Goal: Task Accomplishment & Management: Manage account settings

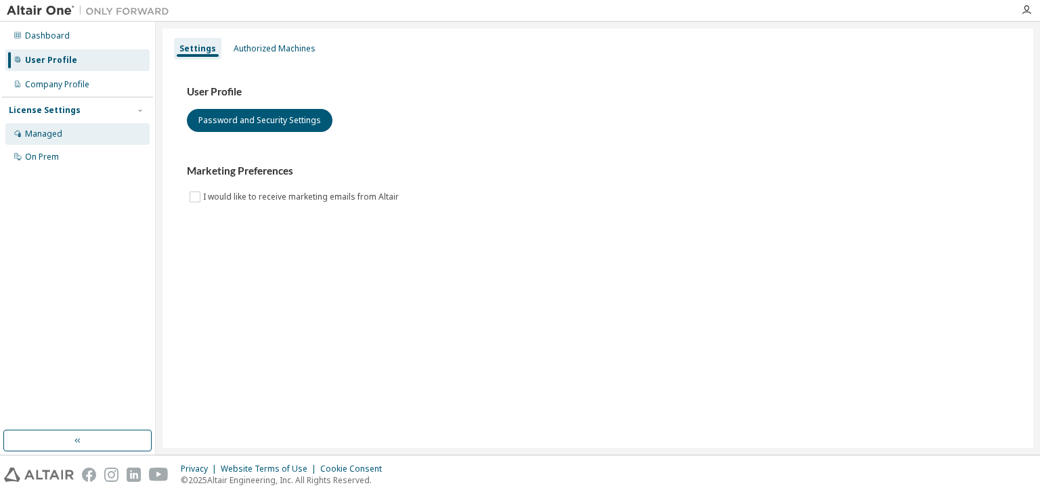
click at [66, 139] on div "Managed" at bounding box center [77, 134] width 144 height 22
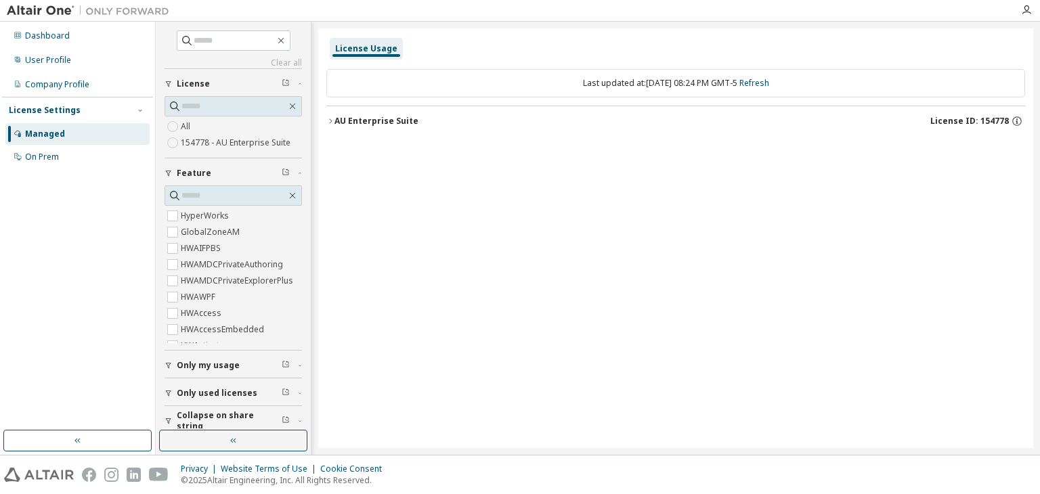
click at [377, 118] on div "AU Enterprise Suite" at bounding box center [376, 121] width 84 height 11
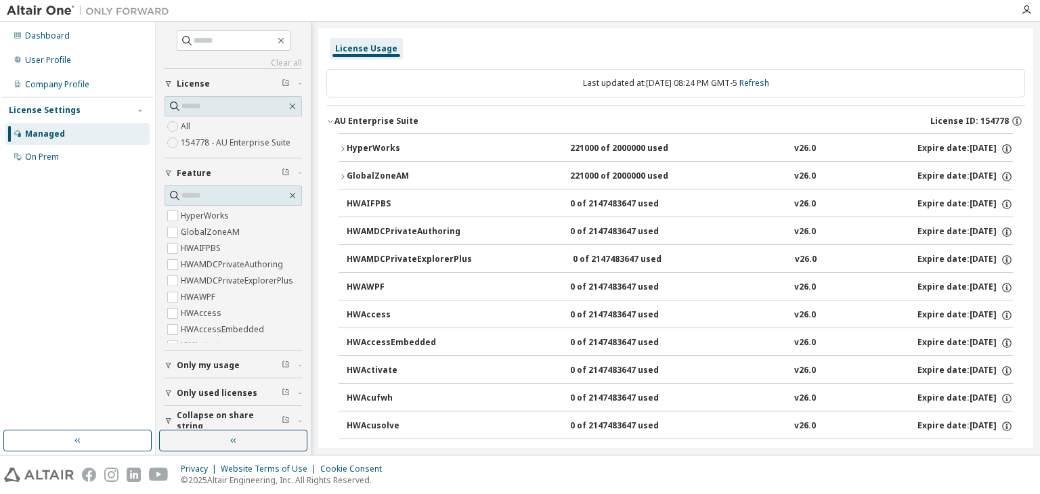
click at [378, 118] on div "AU Enterprise Suite" at bounding box center [376, 121] width 84 height 11
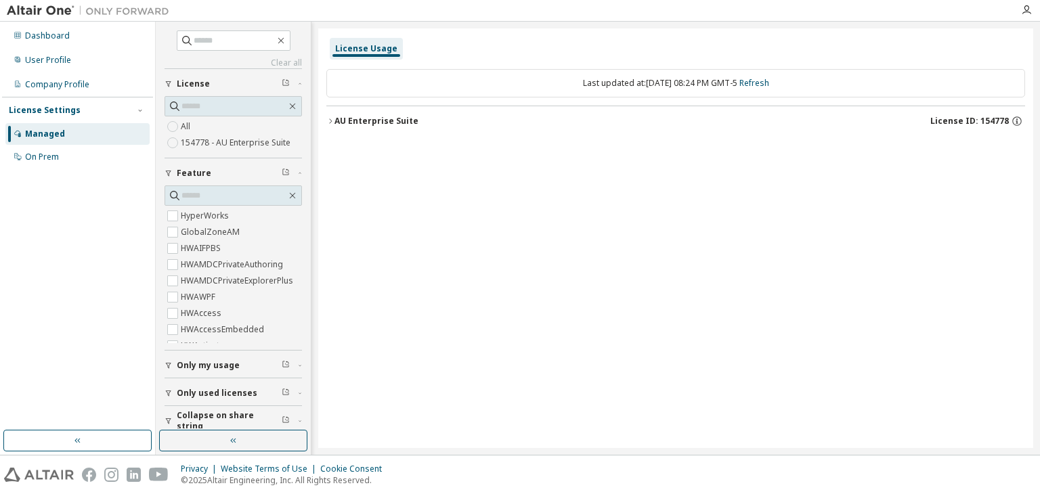
click at [401, 123] on div "AU Enterprise Suite" at bounding box center [376, 121] width 84 height 11
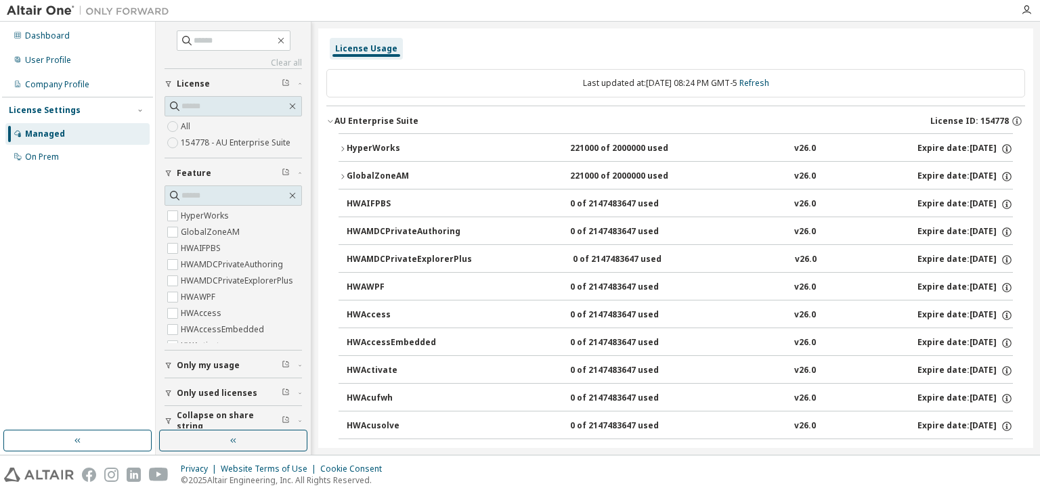
click at [402, 120] on div "AU Enterprise Suite" at bounding box center [376, 121] width 84 height 11
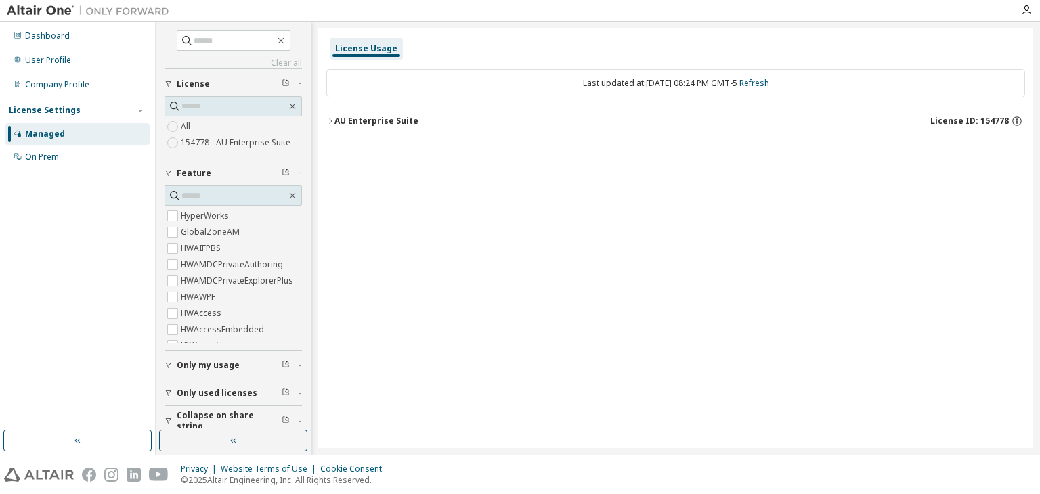
click at [402, 120] on div "AU Enterprise Suite" at bounding box center [376, 121] width 84 height 11
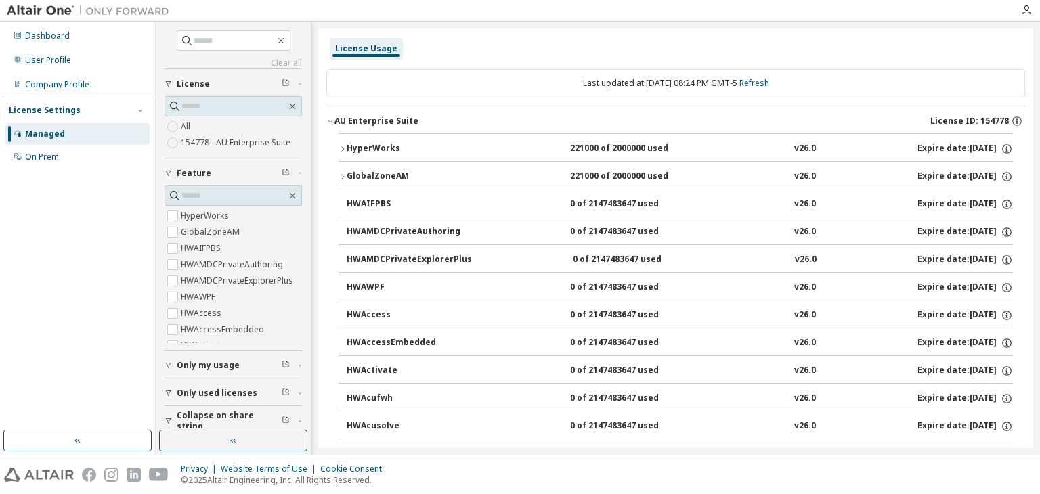
click at [402, 120] on div "AU Enterprise Suite" at bounding box center [376, 121] width 84 height 11
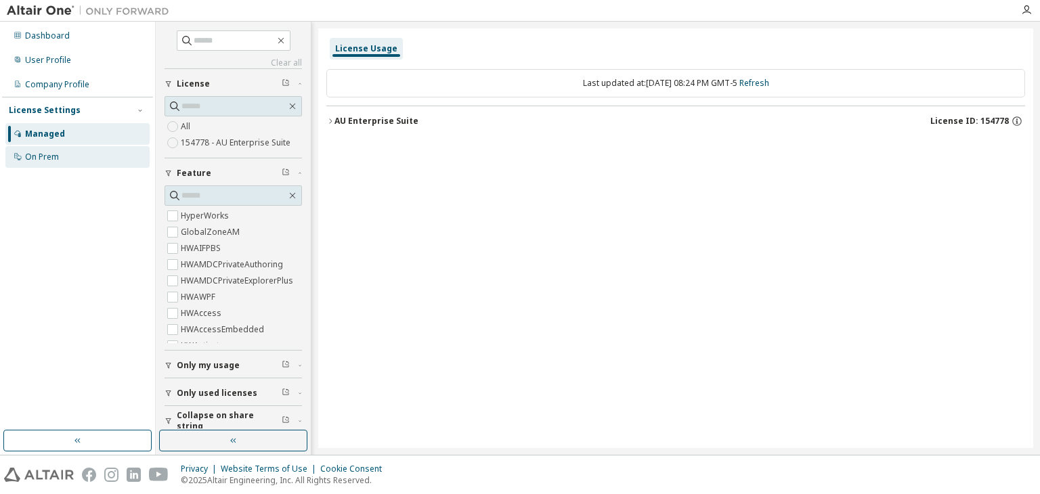
click at [81, 152] on div "On Prem" at bounding box center [77, 157] width 144 height 22
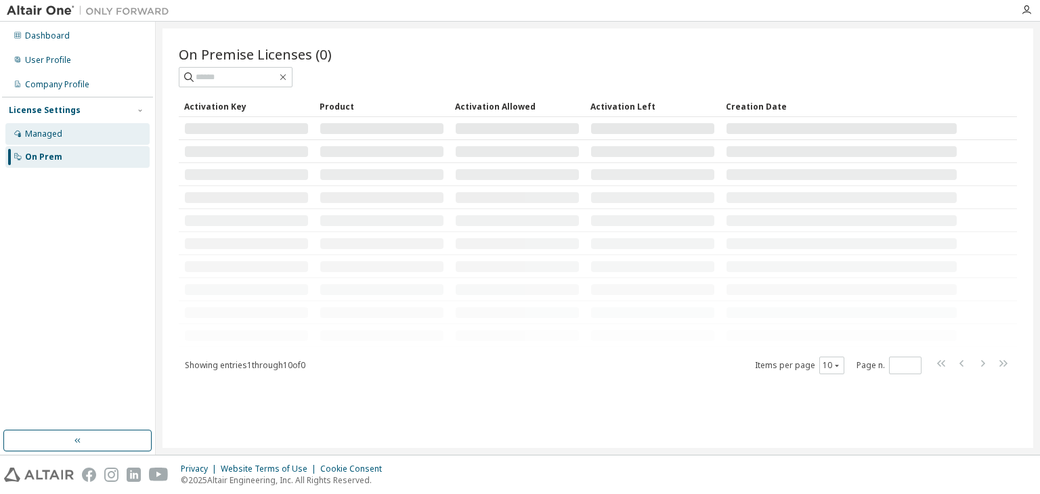
click at [79, 131] on div "Managed" at bounding box center [77, 134] width 144 height 22
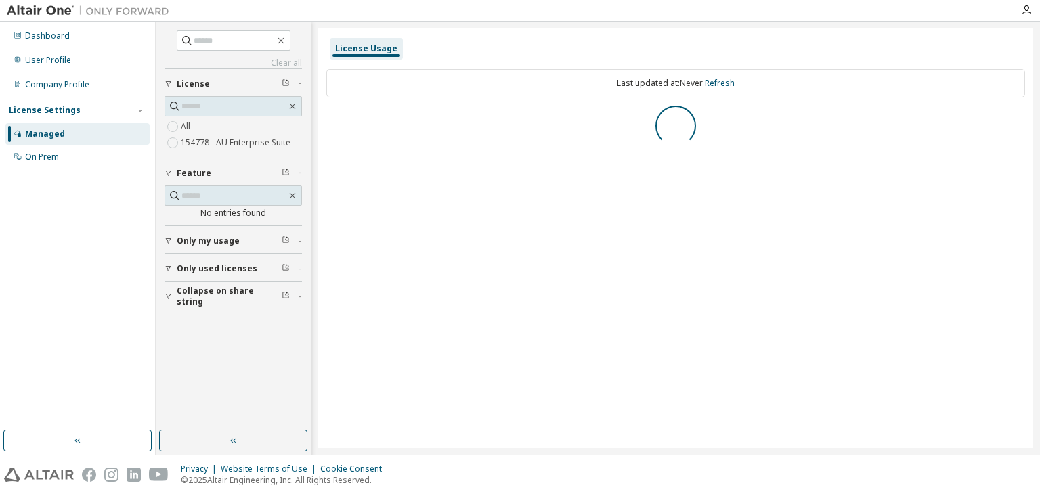
click at [400, 43] on div "License Usage" at bounding box center [675, 49] width 698 height 24
click at [393, 44] on div "License Usage" at bounding box center [366, 49] width 73 height 22
click at [712, 87] on link "Refresh" at bounding box center [720, 83] width 30 height 12
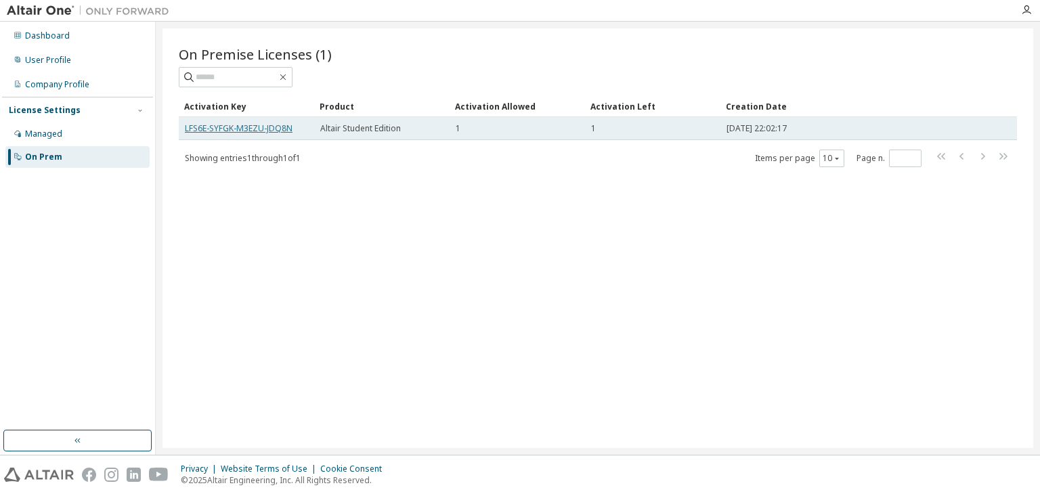
click at [264, 127] on link "LFS6E-SYFGK-M3EZU-JDQ8N" at bounding box center [239, 129] width 108 height 12
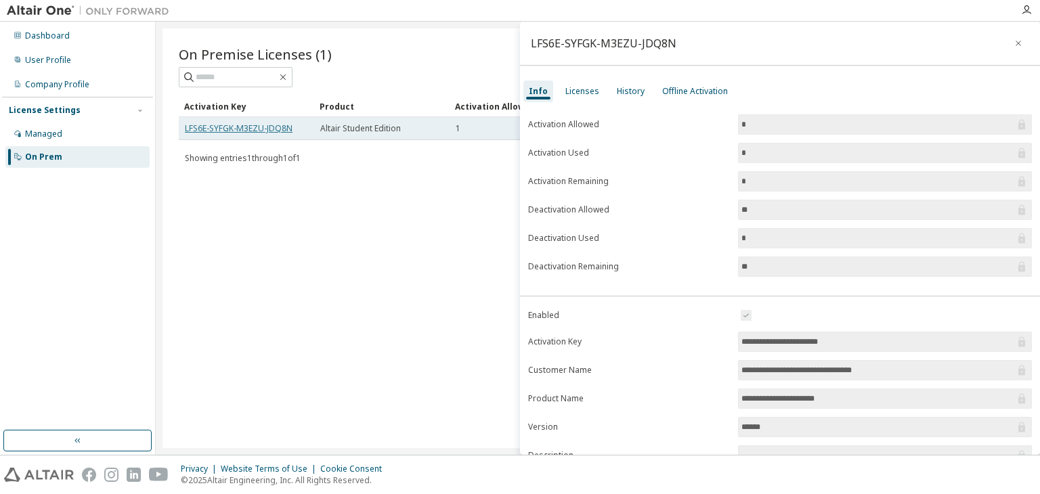
click at [264, 127] on link "LFS6E-SYFGK-M3EZU-JDQ8N" at bounding box center [239, 129] width 108 height 12
click at [1016, 41] on button "button" at bounding box center [1018, 43] width 22 height 22
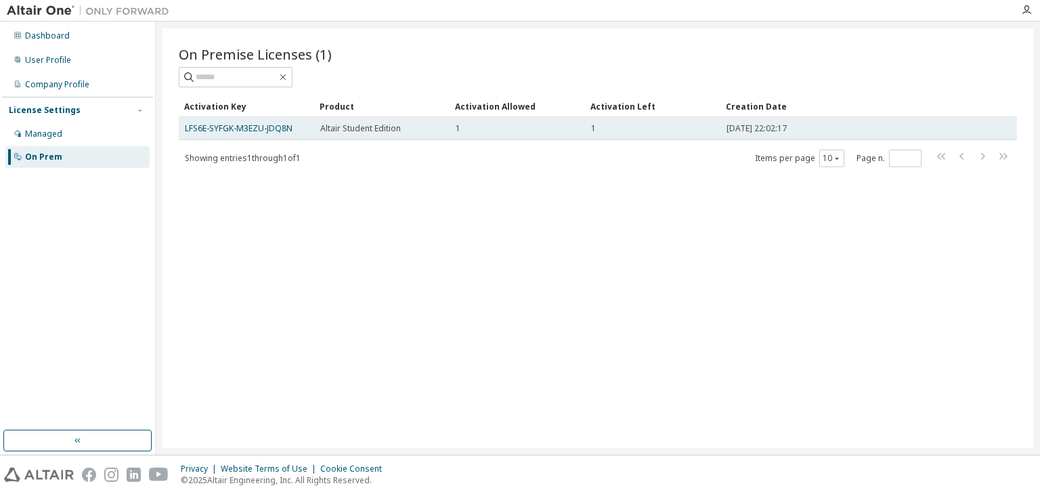
click at [393, 132] on span "Altair Student Edition" at bounding box center [360, 128] width 81 height 11
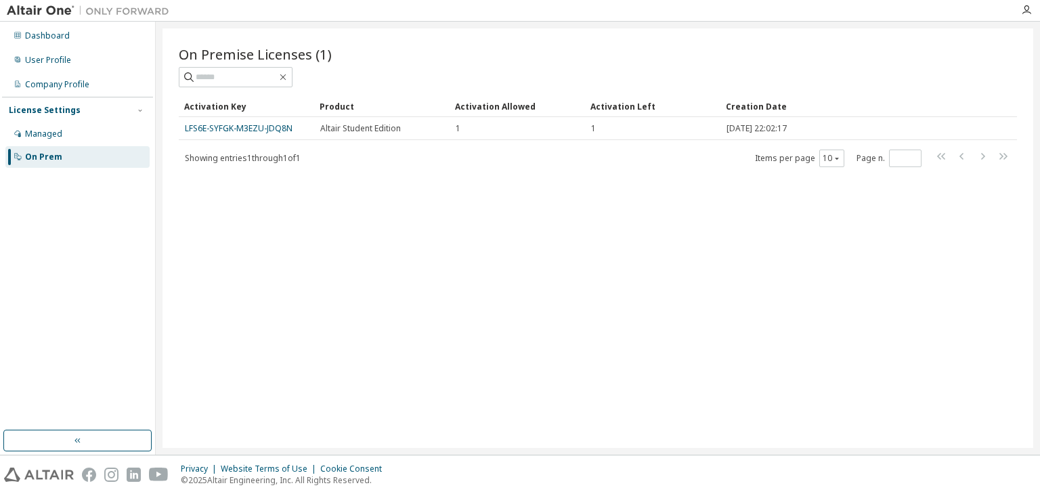
click at [455, 166] on div "Showing entries 1 through 1 of 1 Items per page 10 Page n. *" at bounding box center [598, 158] width 838 height 20
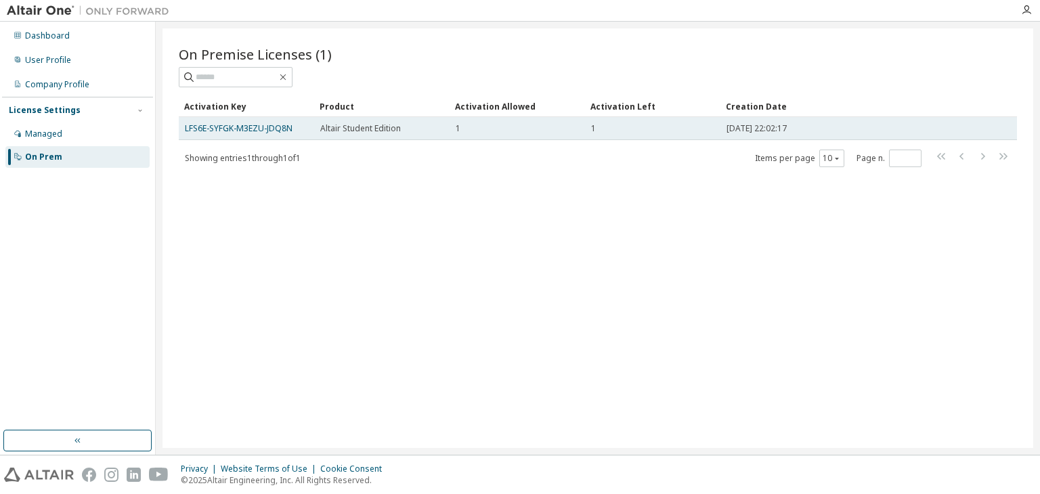
click at [745, 126] on span "[DATE] 22:02:17" at bounding box center [756, 128] width 60 height 11
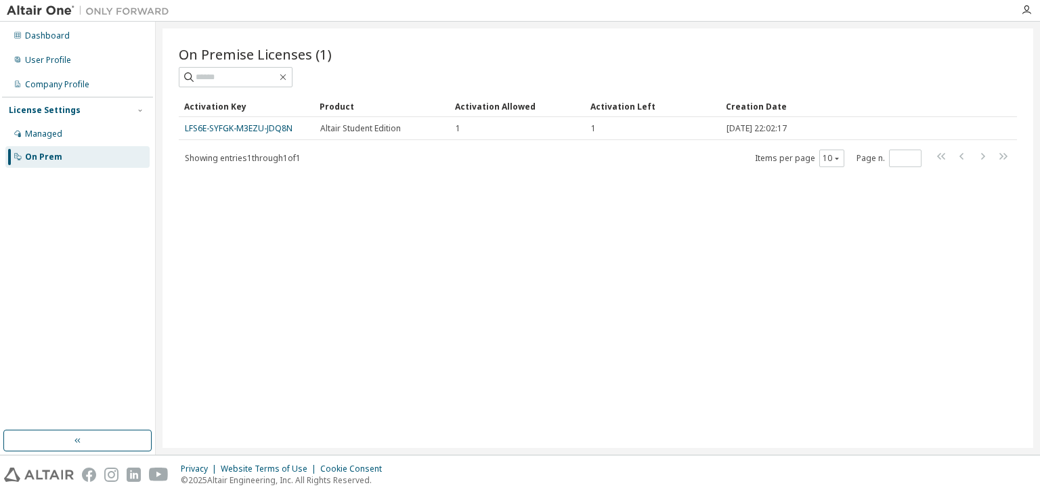
click at [523, 334] on div "On Premise Licenses (1) Clear Load Save Save As Field Operator Value Select fil…" at bounding box center [597, 238] width 870 height 420
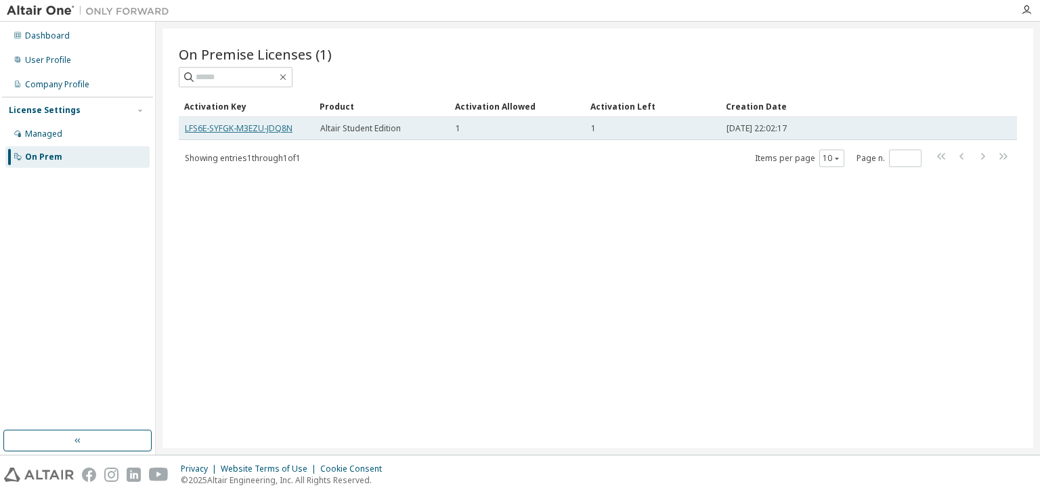
drag, startPoint x: 275, startPoint y: 129, endPoint x: 246, endPoint y: 177, distance: 56.4
click at [246, 177] on div "On Premise Licenses (1) Clear Load Save Save As Field Operator Value Select fil…" at bounding box center [597, 238] width 870 height 420
click at [250, 128] on link "LFS6E-SYFGK-M3EZU-JDQ8N" at bounding box center [239, 129] width 108 height 12
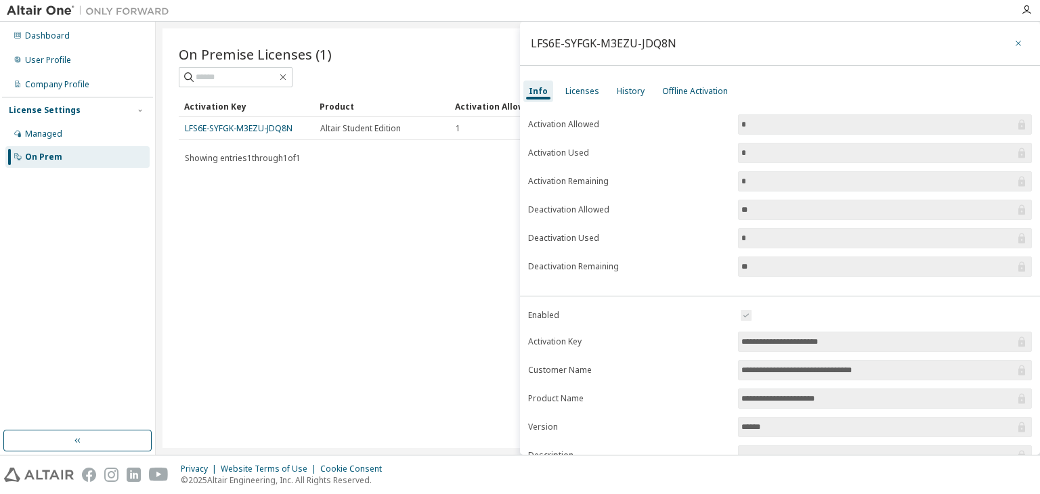
click at [1014, 44] on icon "button" at bounding box center [1017, 43] width 9 height 11
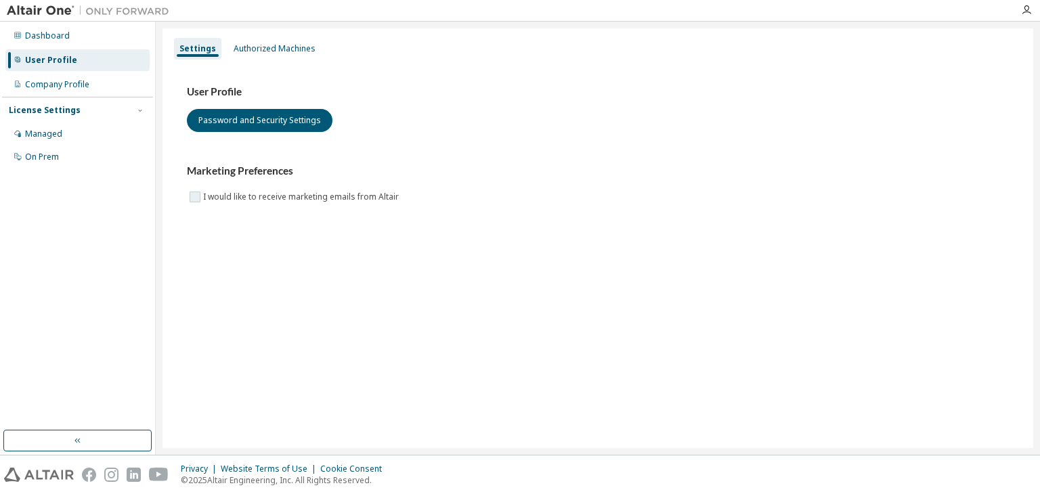
click at [234, 196] on label "I would like to receive marketing emails from Altair" at bounding box center [302, 197] width 198 height 16
click at [246, 200] on label "I would like to receive marketing emails from Altair" at bounding box center [302, 197] width 198 height 16
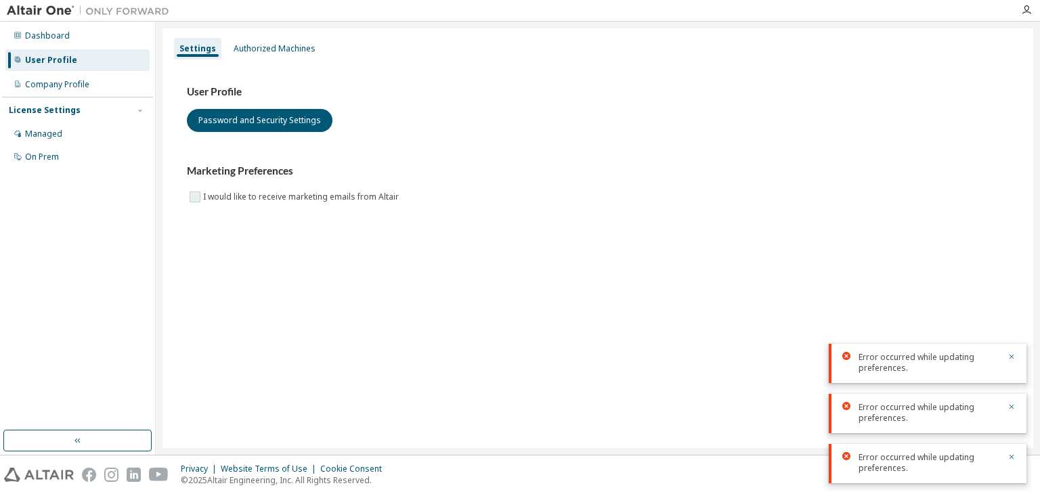
click at [273, 200] on label "I would like to receive marketing emails from Altair" at bounding box center [302, 197] width 198 height 16
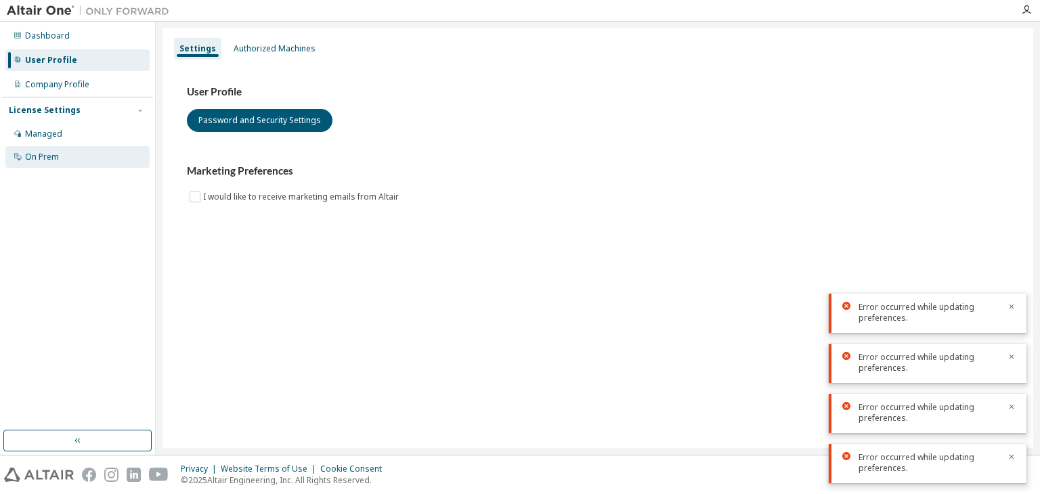
click at [68, 154] on div "On Prem" at bounding box center [77, 157] width 144 height 22
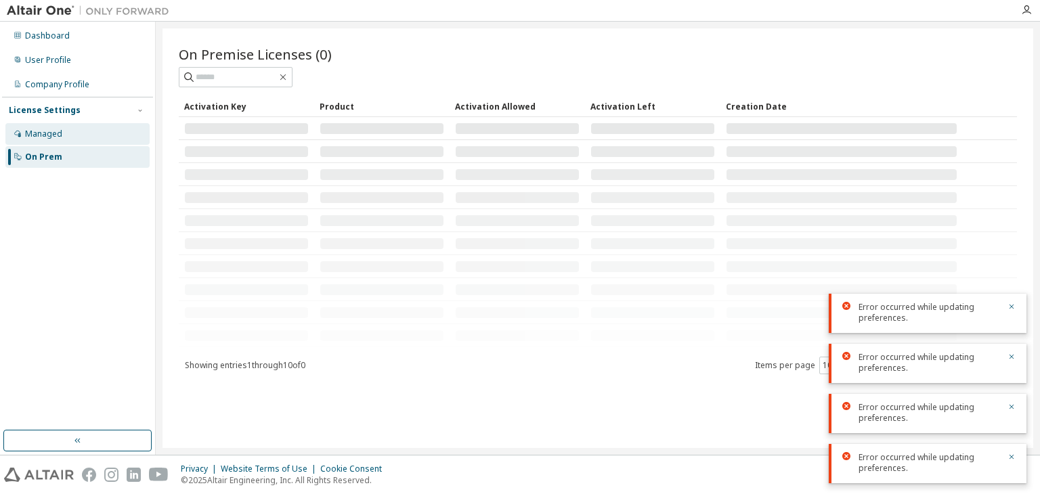
click at [65, 143] on div "Managed" at bounding box center [77, 134] width 144 height 22
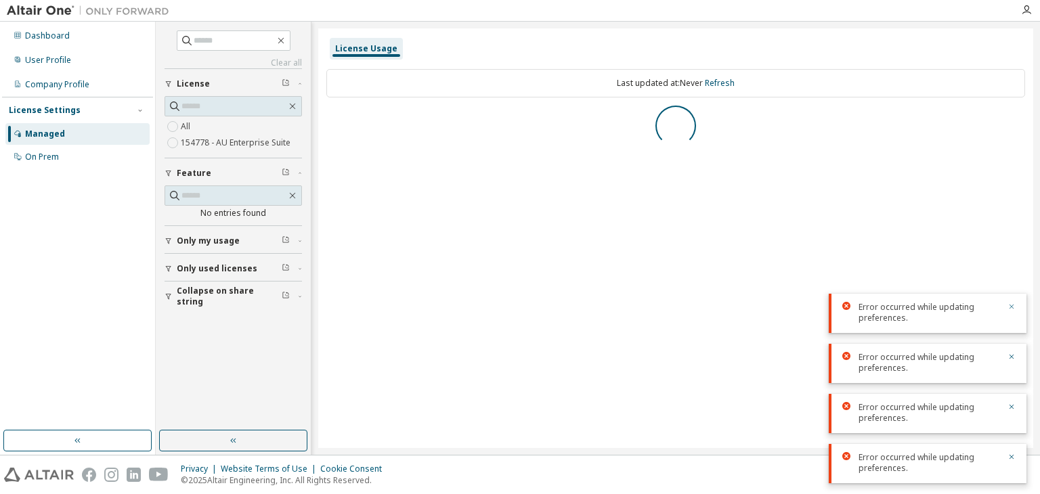
click at [1011, 310] on icon "button" at bounding box center [1011, 307] width 8 height 8
click at [1013, 452] on button "button" at bounding box center [1011, 458] width 8 height 12
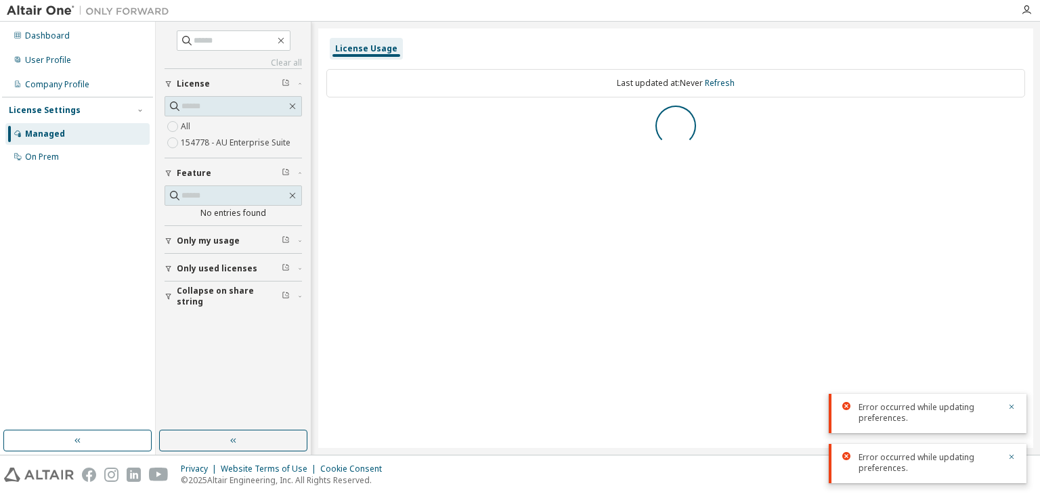
click at [1013, 452] on button "button" at bounding box center [1011, 458] width 8 height 12
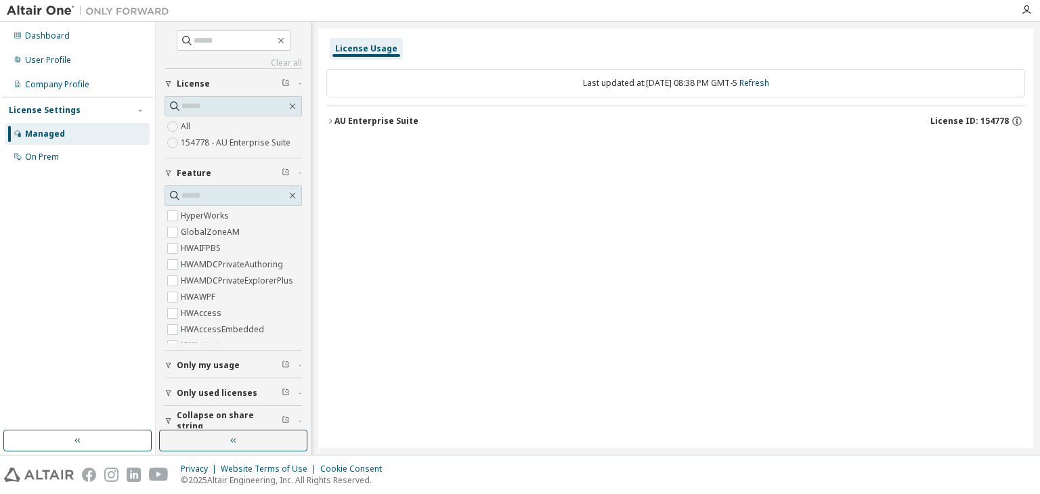
click at [1007, 123] on span "License ID: 154778" at bounding box center [969, 121] width 79 height 11
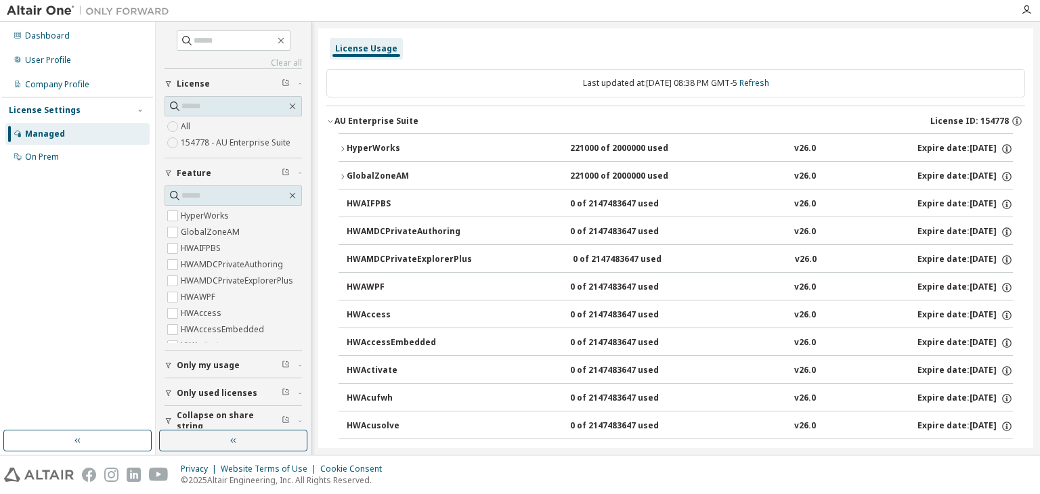
click at [1012, 123] on icon "button" at bounding box center [1016, 120] width 9 height 9
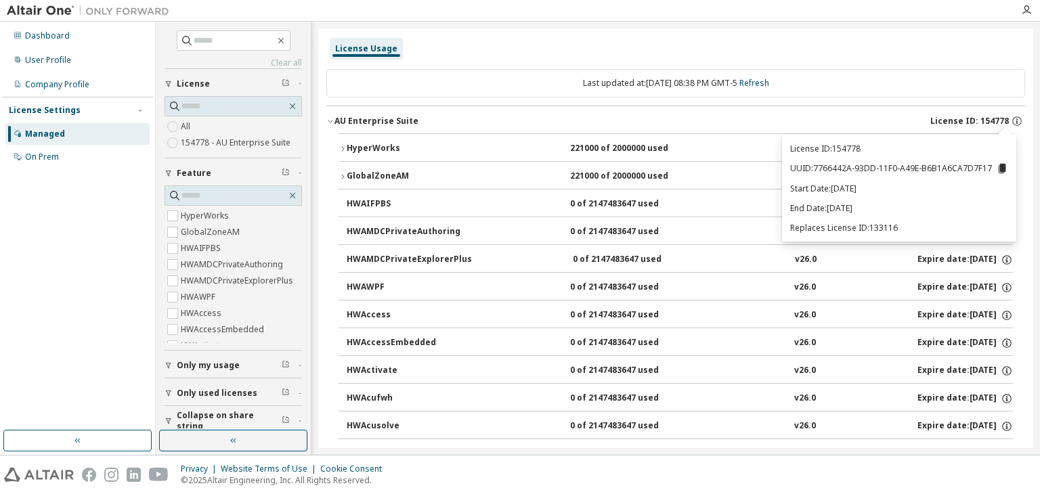
click at [989, 125] on span "License ID: 154778" at bounding box center [969, 121] width 79 height 11
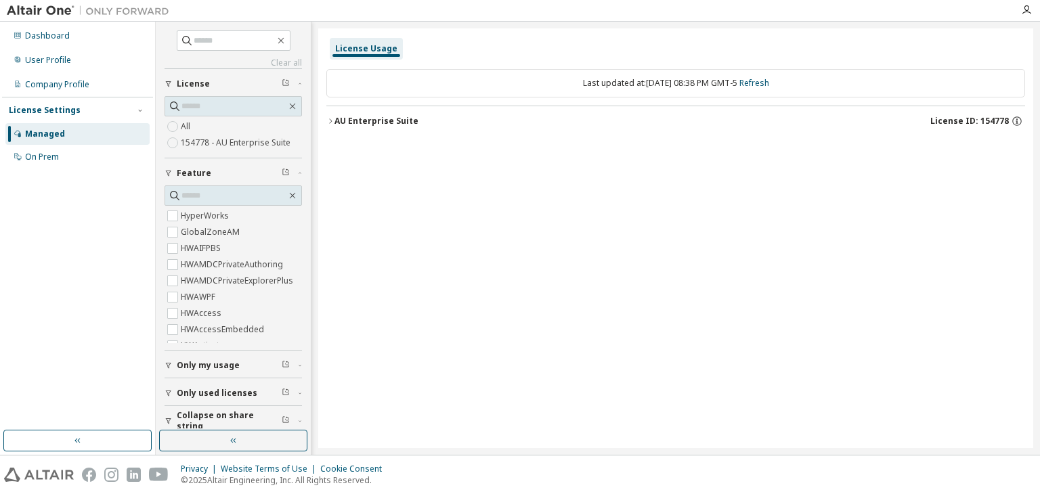
click at [374, 131] on button "AU Enterprise Suite License ID: 154778" at bounding box center [675, 121] width 698 height 30
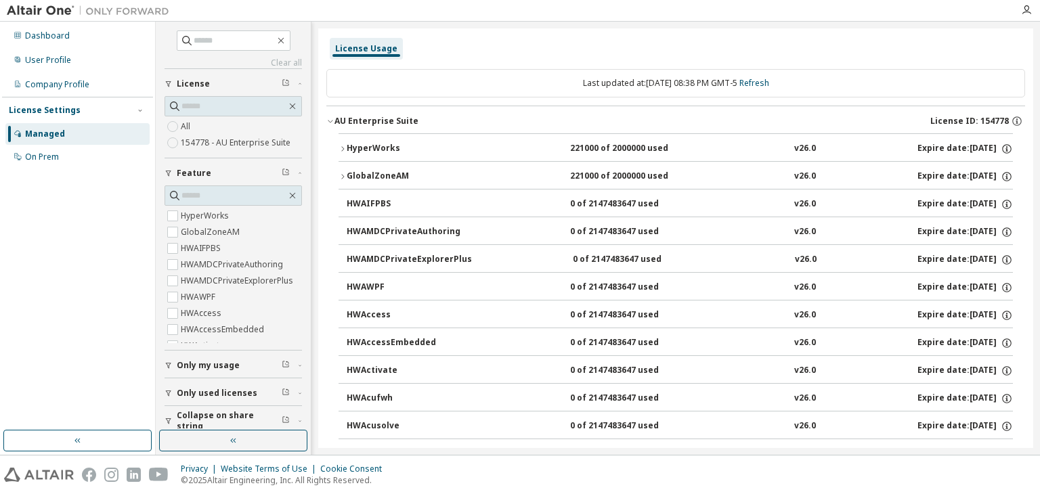
click at [374, 131] on button "AU Enterprise Suite License ID: 154778" at bounding box center [675, 121] width 698 height 30
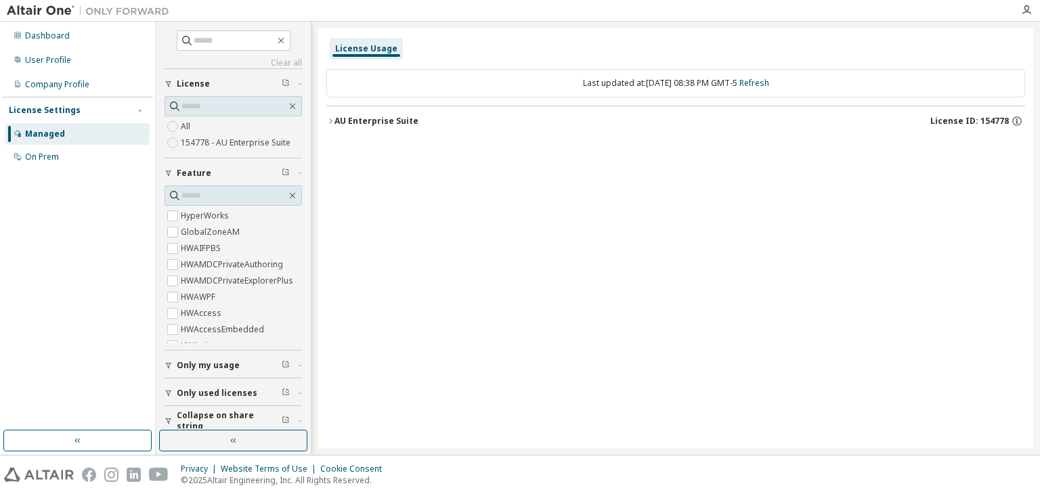
click at [544, 120] on div "AU Enterprise Suite License ID: 154778" at bounding box center [679, 121] width 690 height 12
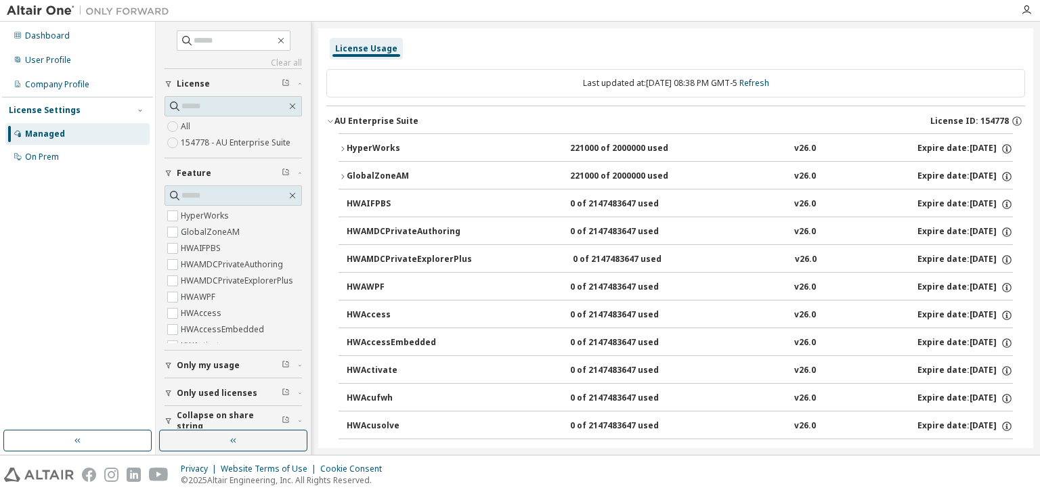
click at [540, 120] on div "AU Enterprise Suite License ID: 154778" at bounding box center [679, 121] width 690 height 12
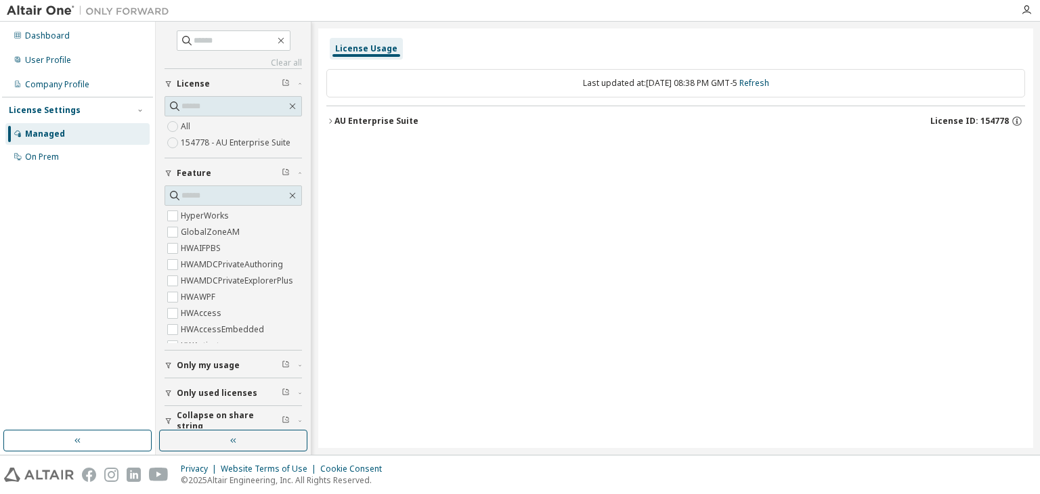
click at [511, 112] on button "AU Enterprise Suite License ID: 154778" at bounding box center [675, 121] width 698 height 30
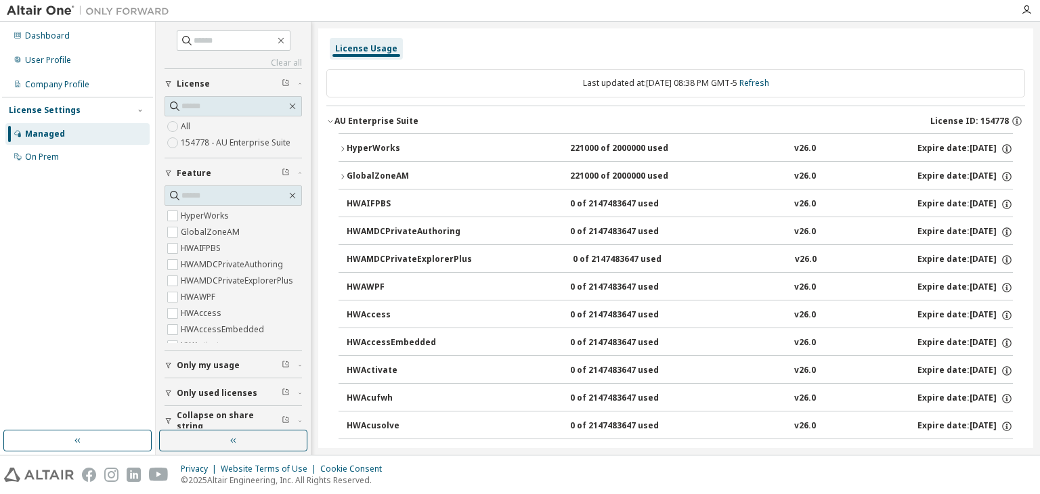
click at [498, 122] on div "AU Enterprise Suite License ID: 154778" at bounding box center [679, 121] width 690 height 12
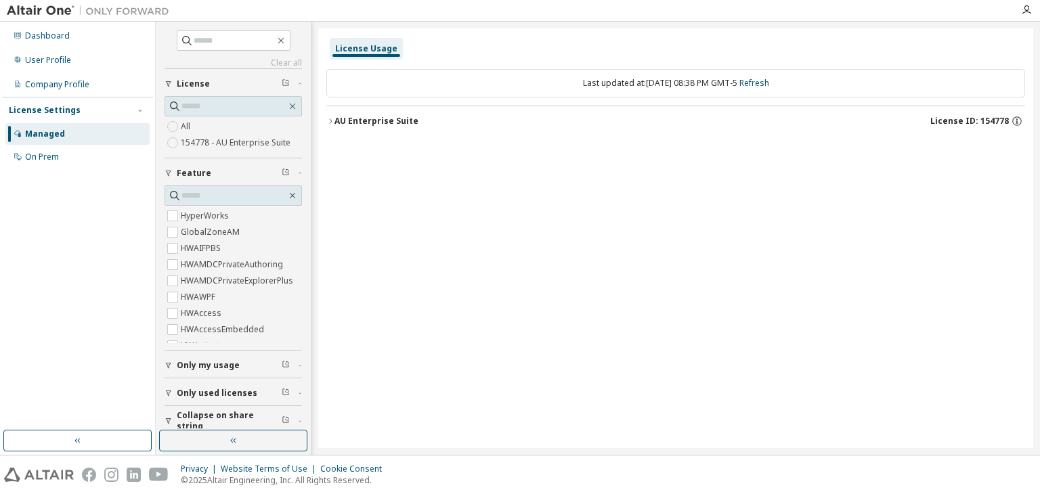
click at [498, 121] on div "AU Enterprise Suite License ID: 154778" at bounding box center [679, 121] width 690 height 12
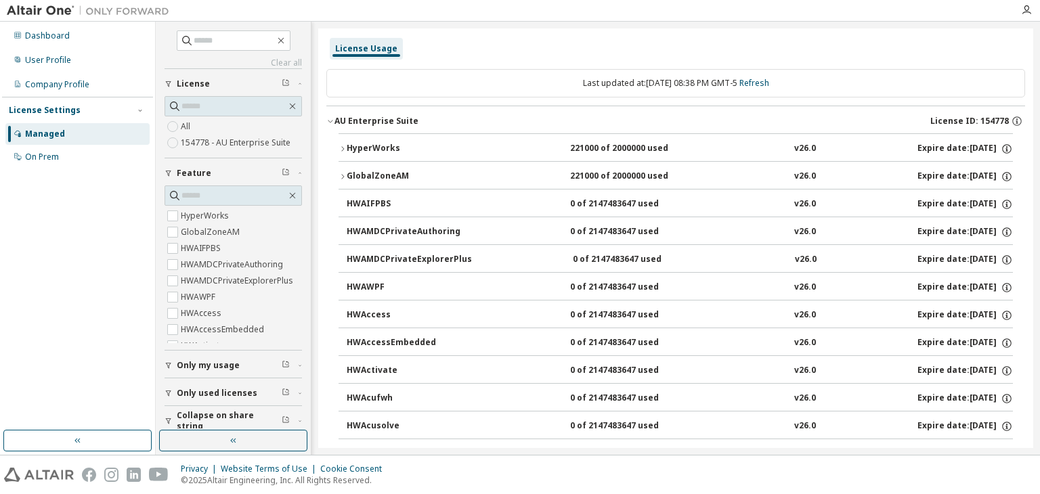
click at [498, 121] on div "AU Enterprise Suite License ID: 154778" at bounding box center [679, 121] width 690 height 12
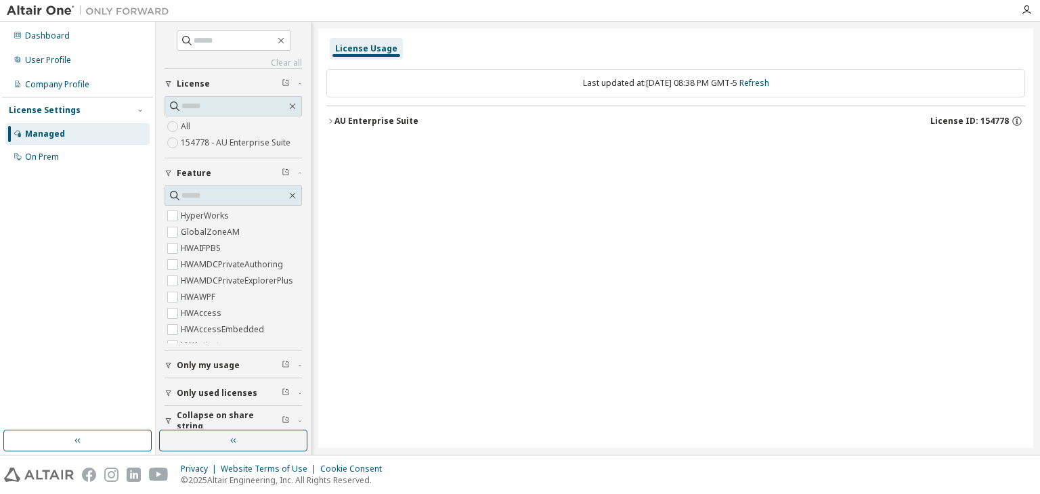
click at [498, 121] on div "AU Enterprise Suite License ID: 154778" at bounding box center [679, 121] width 690 height 12
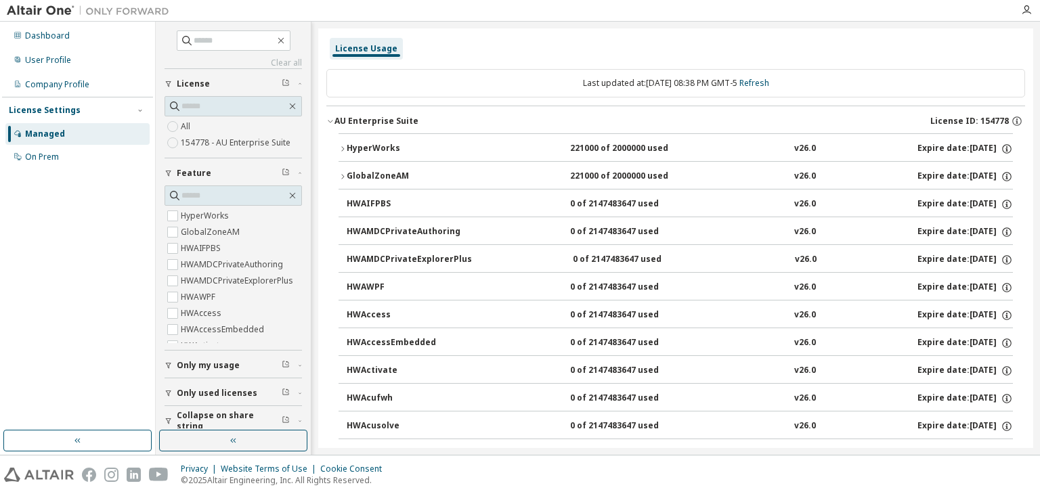
click at [498, 121] on div "AU Enterprise Suite License ID: 154778" at bounding box center [679, 121] width 690 height 12
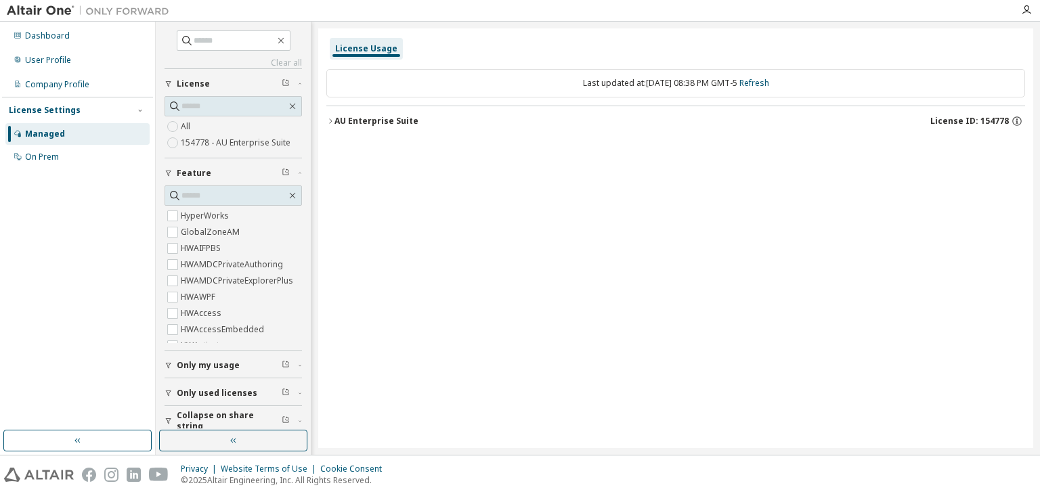
click at [373, 127] on button "AU Enterprise Suite License ID: 154778" at bounding box center [675, 121] width 698 height 30
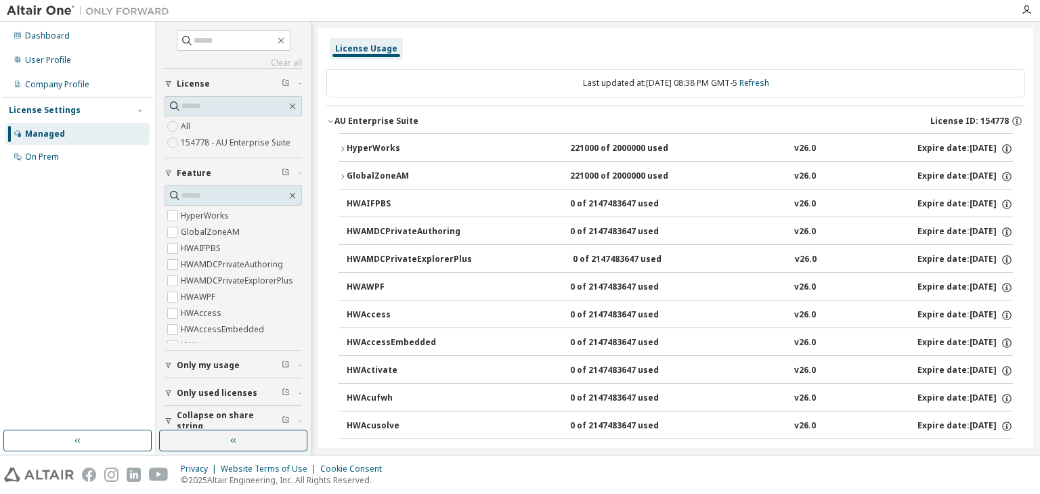
click at [531, 123] on div "AU Enterprise Suite License ID: 154778" at bounding box center [679, 121] width 690 height 12
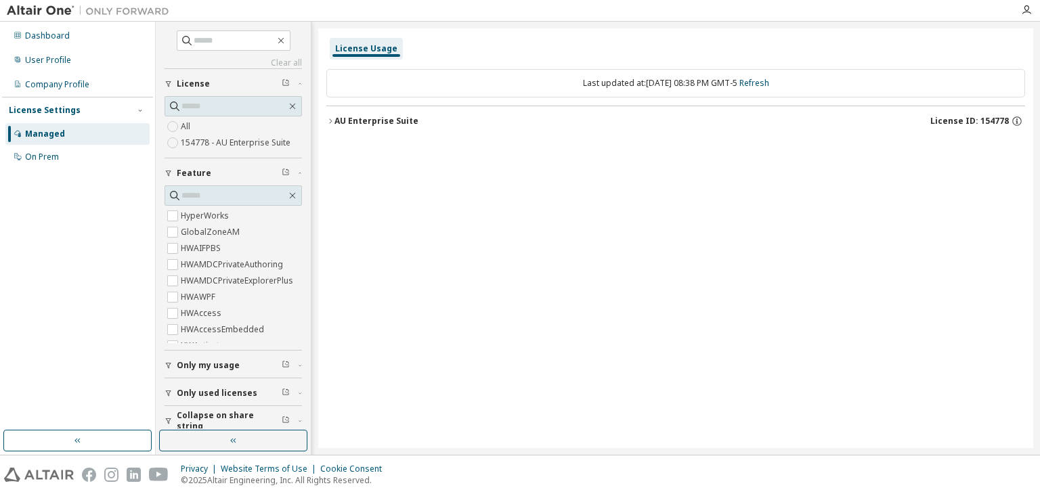
click at [376, 44] on div "License Usage" at bounding box center [366, 48] width 62 height 11
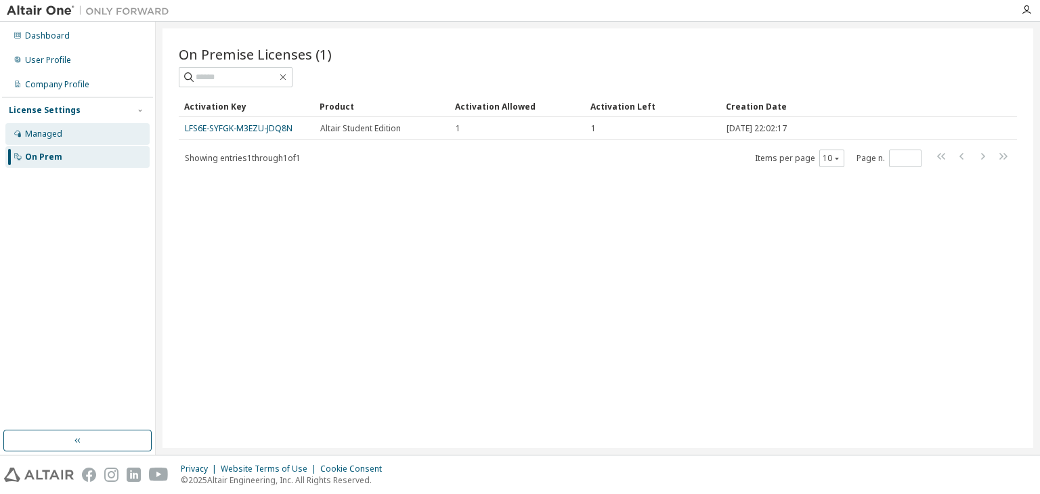
click at [132, 128] on div "Managed" at bounding box center [77, 134] width 144 height 22
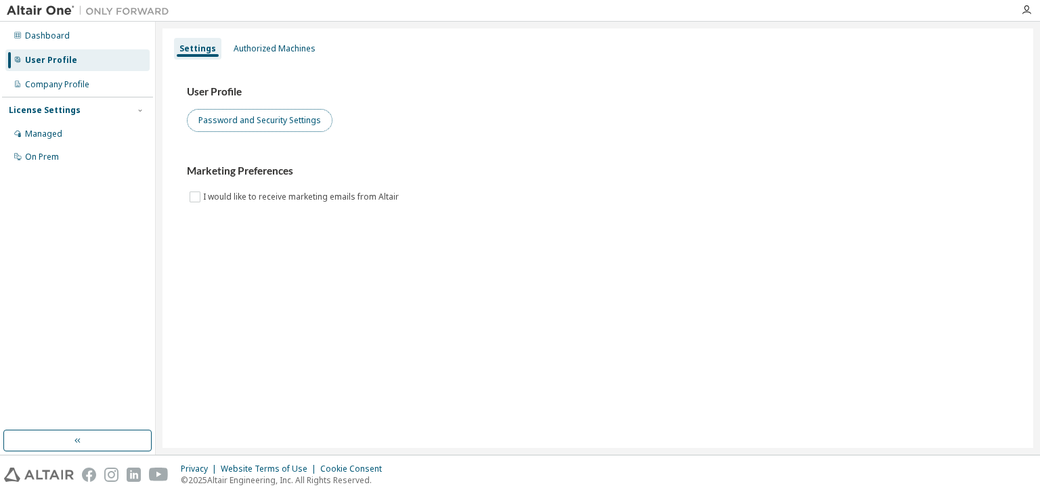
click at [255, 128] on button "Password and Security Settings" at bounding box center [260, 120] width 146 height 23
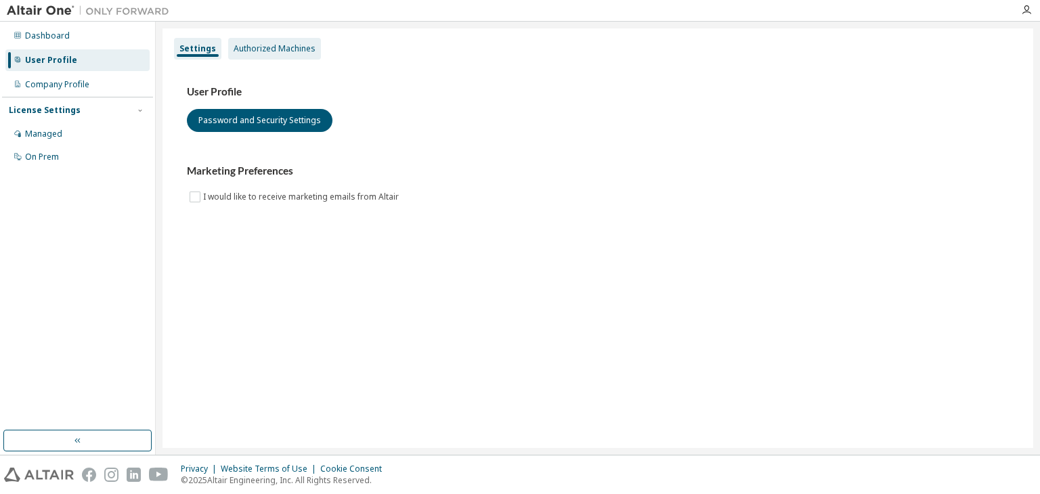
click at [267, 47] on div "Authorized Machines" at bounding box center [275, 48] width 82 height 11
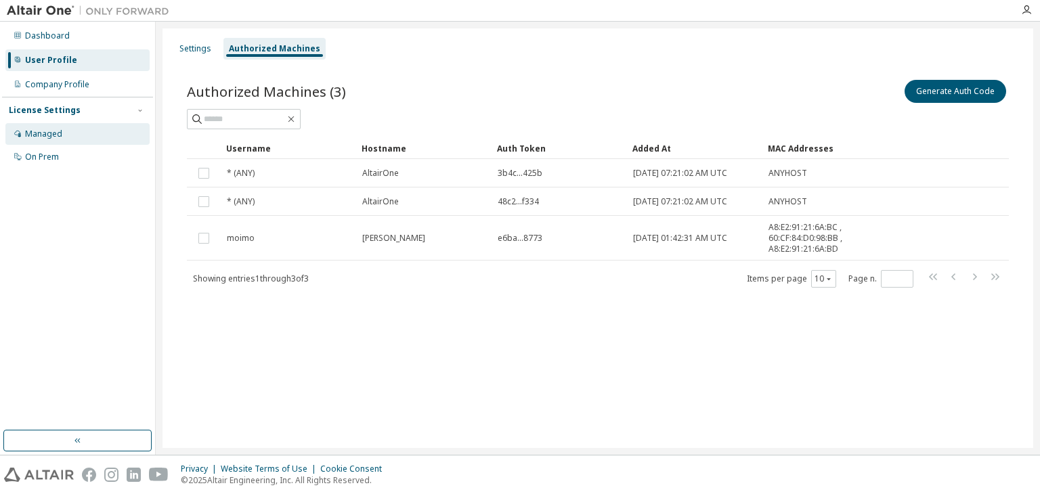
click at [108, 129] on div "Managed" at bounding box center [77, 134] width 144 height 22
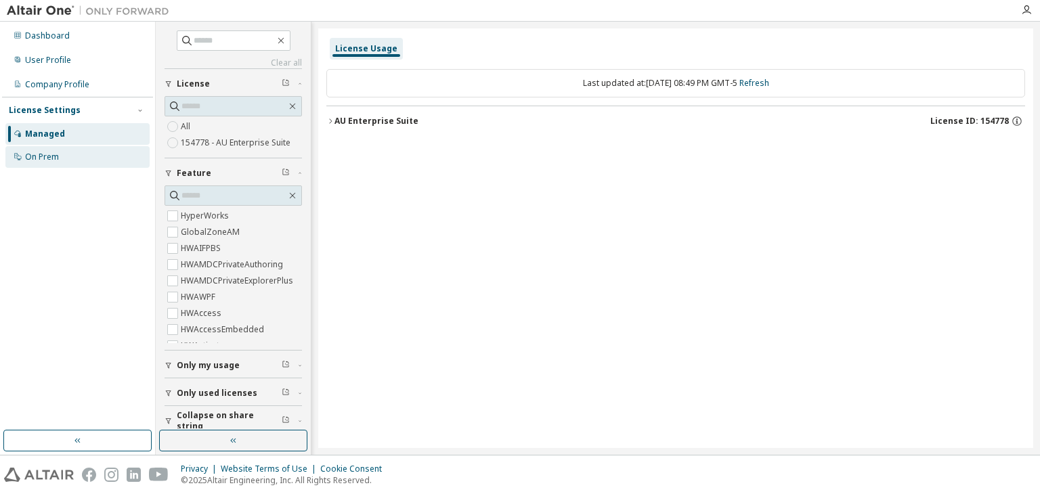
click at [95, 154] on div "On Prem" at bounding box center [77, 157] width 144 height 22
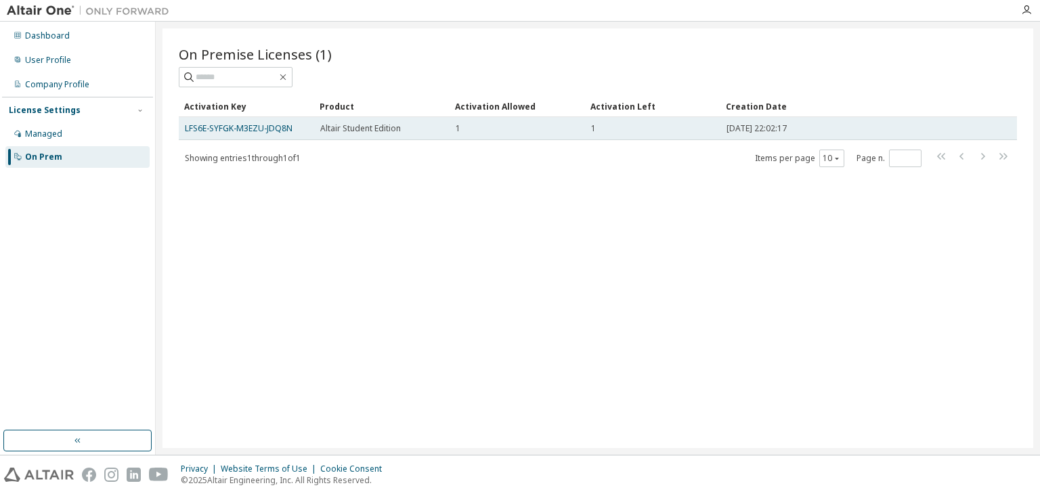
click at [498, 133] on td "1" at bounding box center [516, 128] width 135 height 23
click at [254, 130] on link "LFS6E-SYFGK-M3EZU-JDQ8N" at bounding box center [239, 129] width 108 height 12
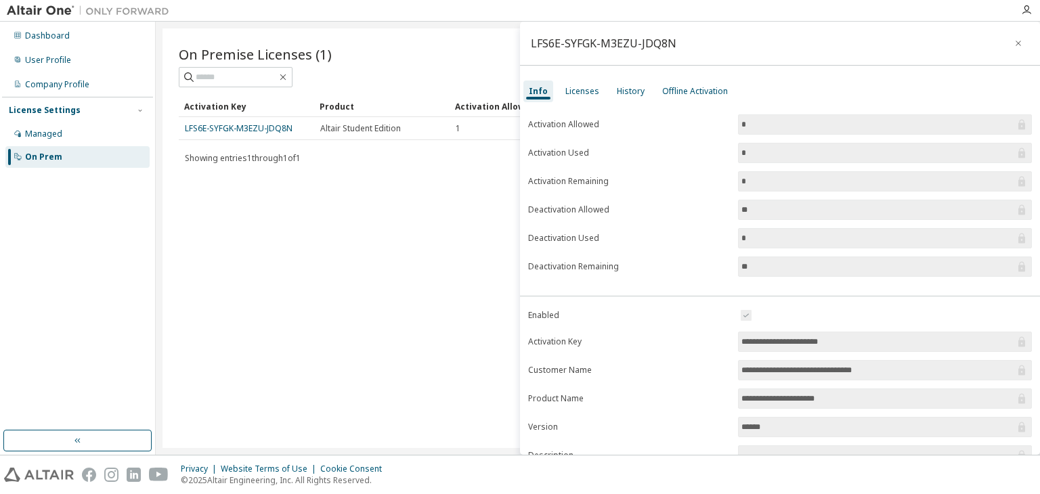
drag, startPoint x: 265, startPoint y: 125, endPoint x: 238, endPoint y: 224, distance: 102.5
click at [238, 224] on div "On Premise Licenses (1) Clear Load Save Save As Field Operator Value Select fil…" at bounding box center [597, 238] width 870 height 420
